Goal: Task Accomplishment & Management: Use online tool/utility

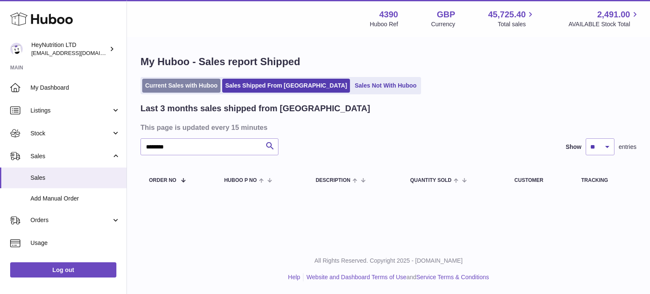
click at [173, 85] on link "Current Sales with Huboo" at bounding box center [181, 86] width 78 height 14
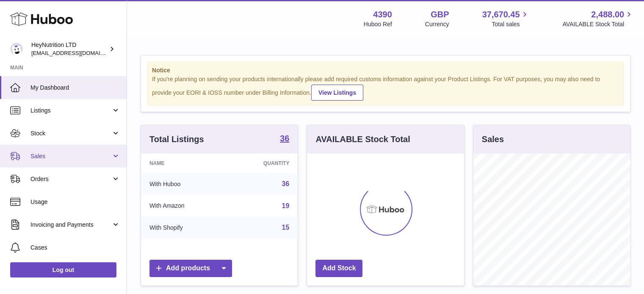
scroll to position [132, 157]
click at [57, 161] on link "Sales" at bounding box center [63, 156] width 127 height 23
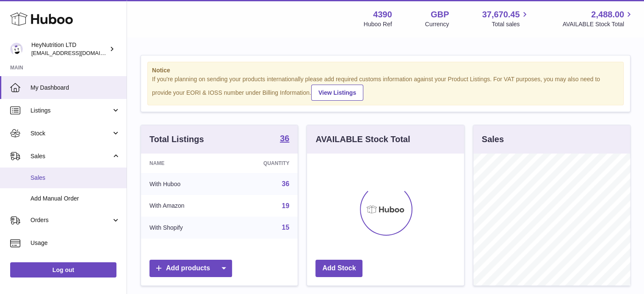
click at [63, 179] on span "Sales" at bounding box center [75, 178] width 90 height 8
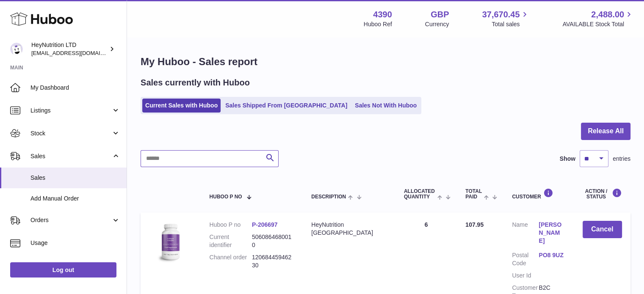
click at [200, 164] on input "text" at bounding box center [209, 158] width 138 height 17
paste input "**********"
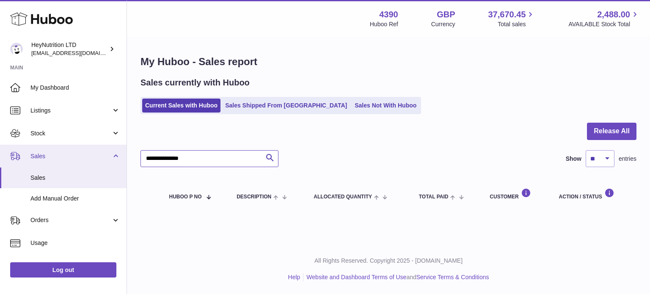
drag, startPoint x: 112, startPoint y: 158, endPoint x: 77, endPoint y: 157, distance: 34.7
click at [75, 154] on div "Huboo HeyNutrition LTD [EMAIL_ADDRESS][DOMAIN_NAME] Main My Dashboard Listings …" at bounding box center [325, 147] width 650 height 294
paste input "text"
type input "**********"
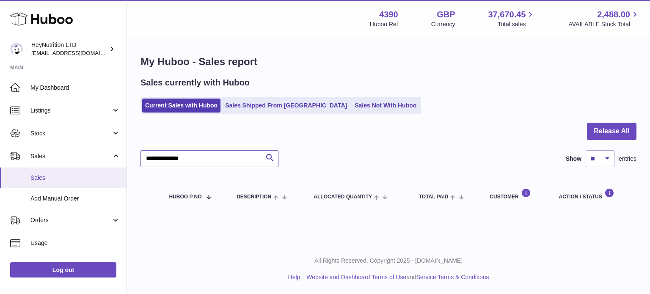
drag, startPoint x: 228, startPoint y: 159, endPoint x: 68, endPoint y: 168, distance: 160.6
click at [70, 168] on div "Huboo HeyNutrition LTD [EMAIL_ADDRESS][DOMAIN_NAME] Main My Dashboard Listings …" at bounding box center [325, 147] width 650 height 294
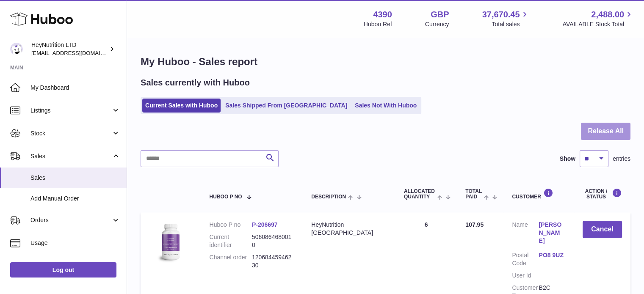
click at [612, 135] on button "Release All" at bounding box center [606, 131] width 50 height 17
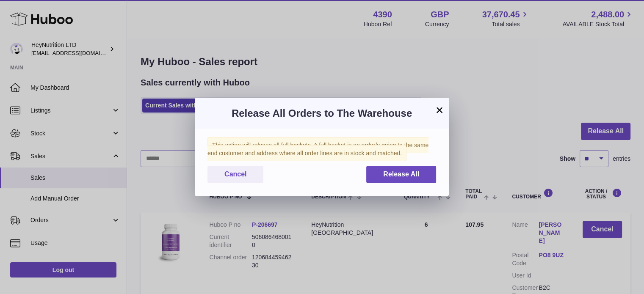
click at [398, 186] on div "This action will release all full baskets. A full basket is an order/s going to…" at bounding box center [322, 162] width 254 height 67
click at [400, 175] on span "Release All" at bounding box center [401, 174] width 36 height 7
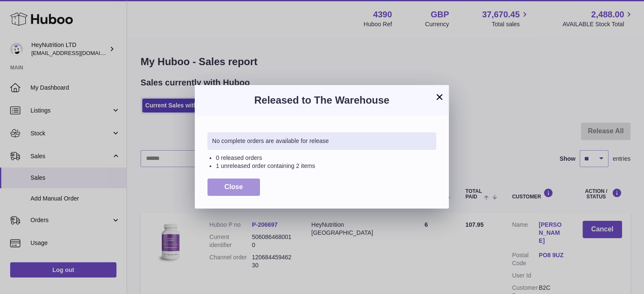
click at [235, 182] on button "Close" at bounding box center [233, 187] width 52 height 17
